Goal: Information Seeking & Learning: Learn about a topic

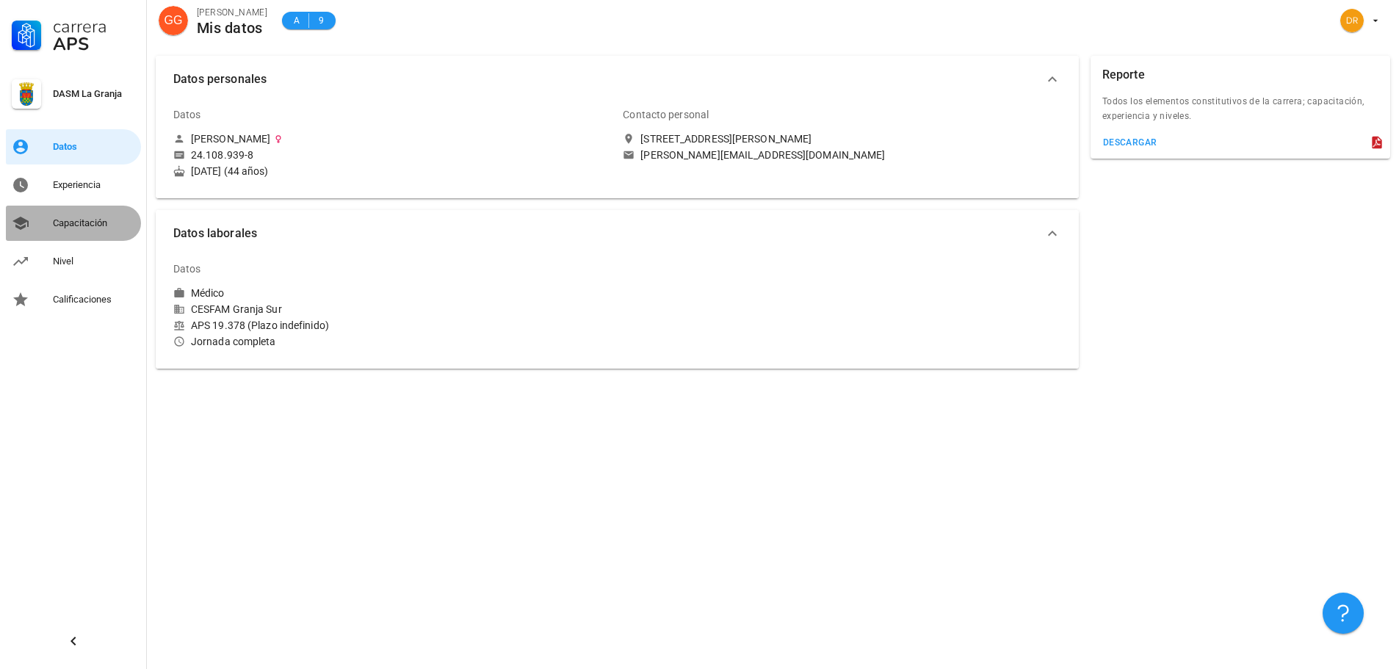
click at [65, 226] on div "Capacitación" at bounding box center [94, 223] width 82 height 12
